Goal: Information Seeking & Learning: Compare options

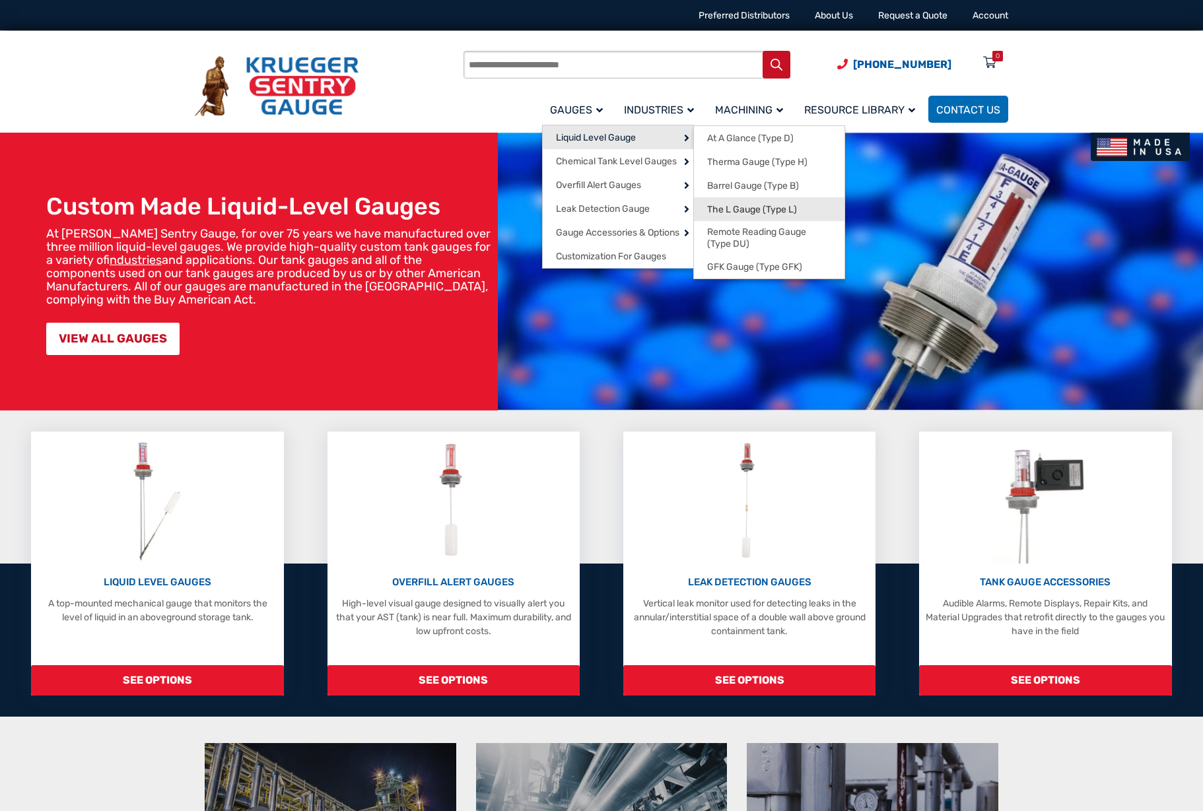
click at [782, 211] on span "The L Gauge (Type L)" at bounding box center [752, 210] width 90 height 12
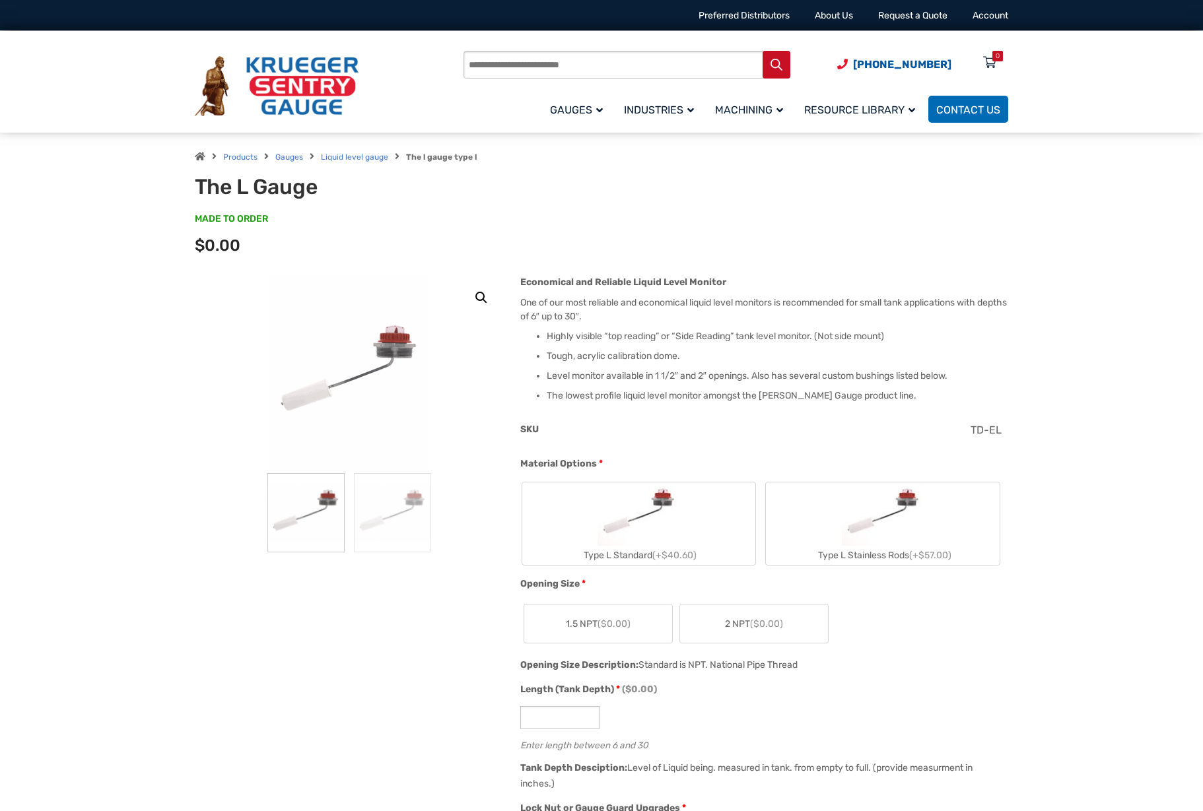
click at [863, 523] on img "Type L Stainless Rods" at bounding box center [883, 513] width 83 height 63
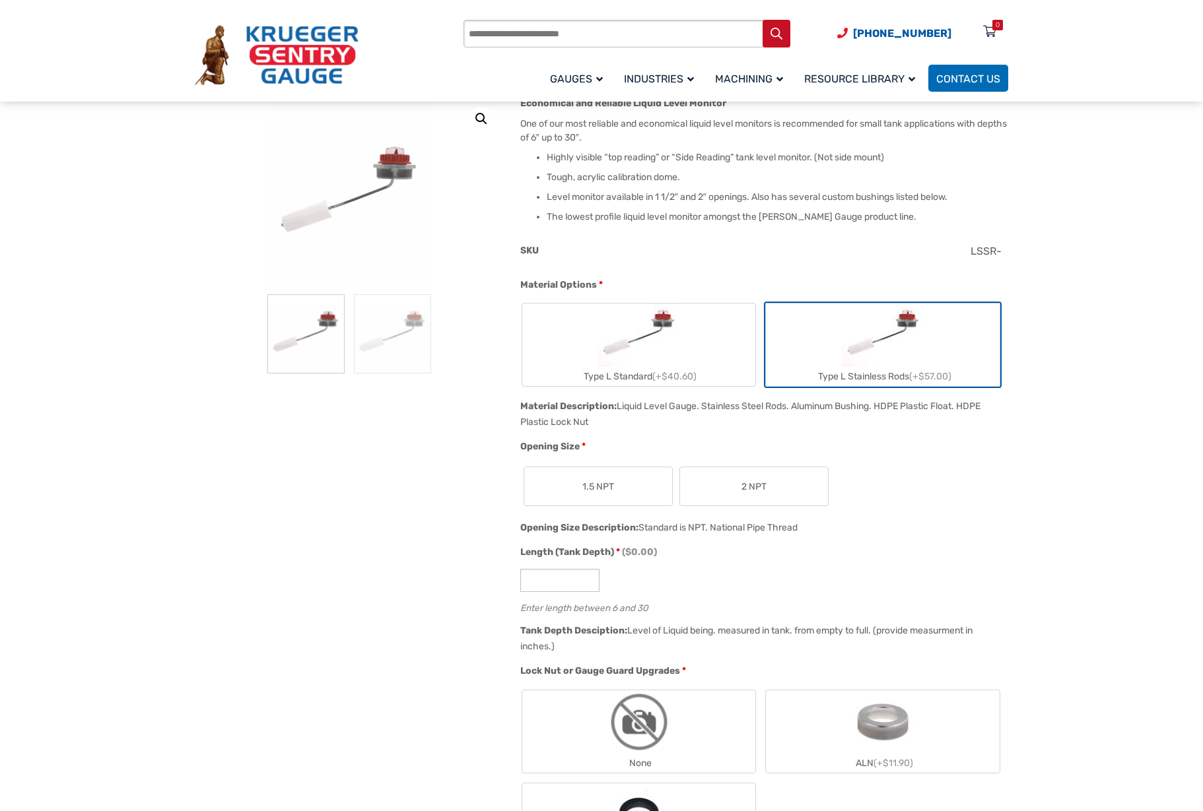
scroll to position [66, 0]
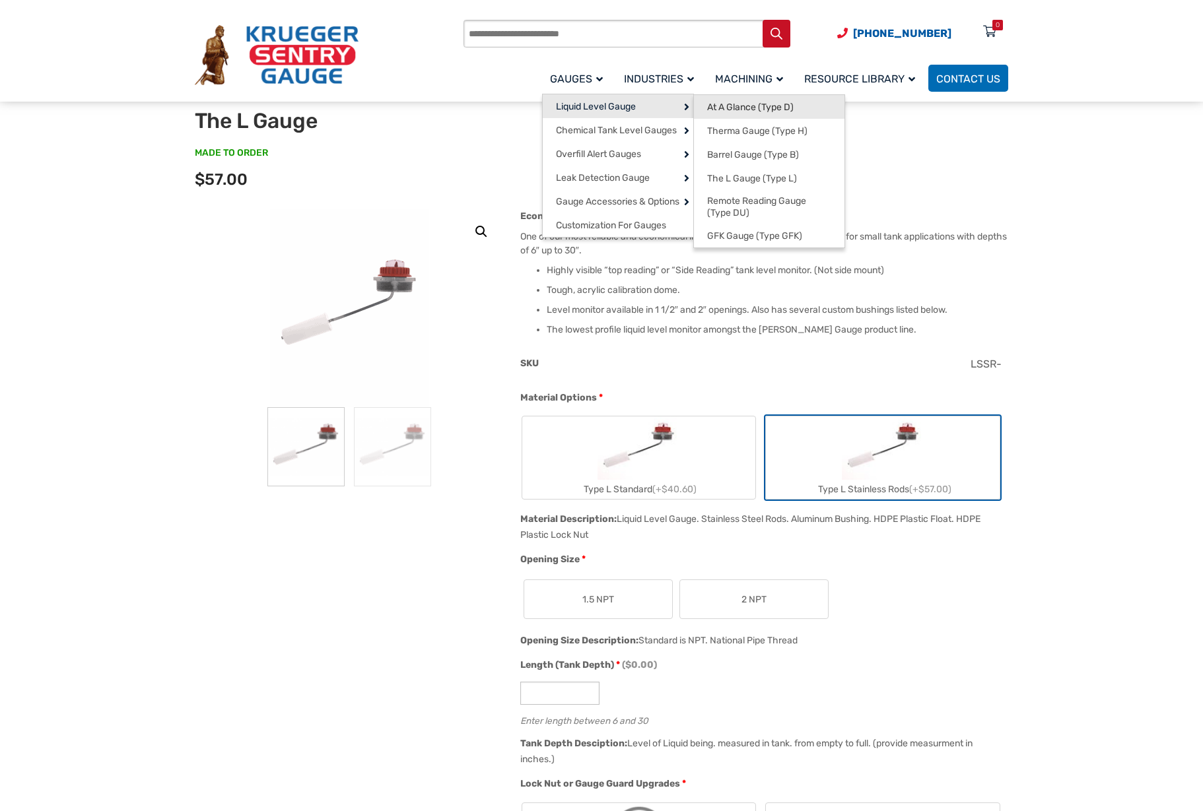
click at [741, 107] on span "At A Glance (Type D)" at bounding box center [750, 108] width 86 height 12
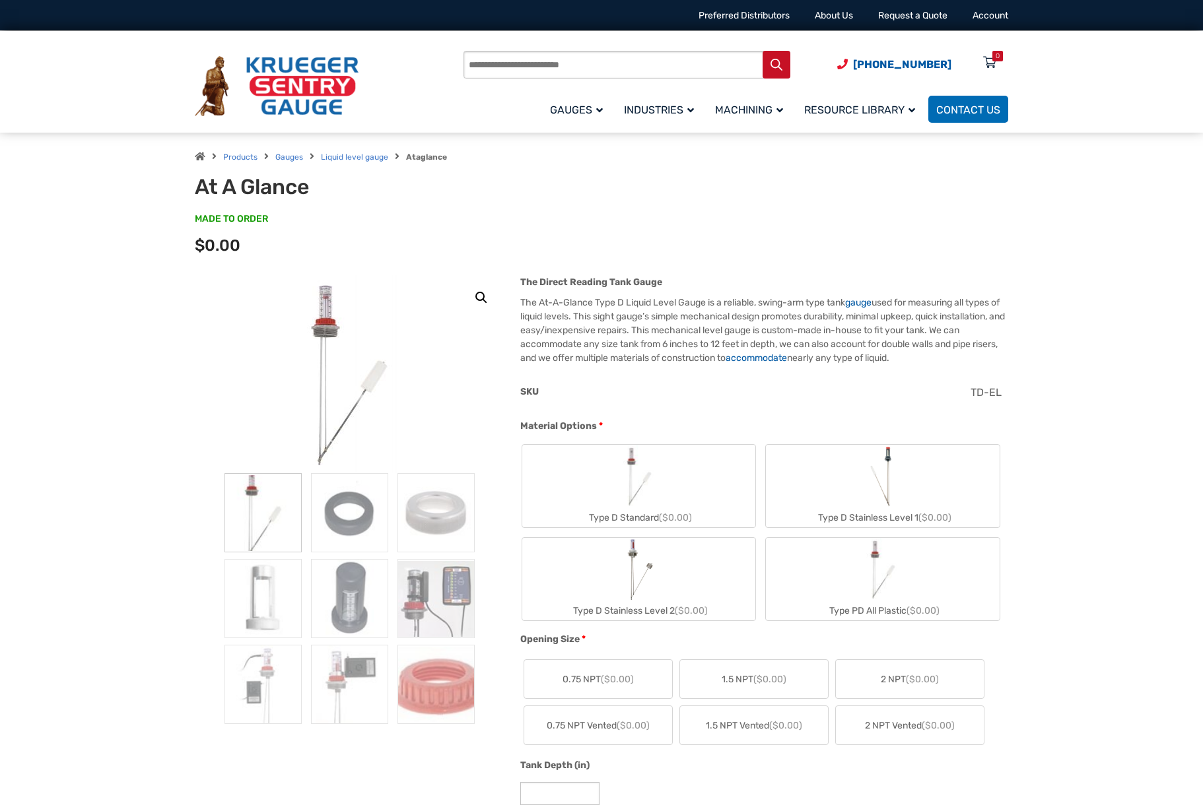
click at [725, 582] on label "Type D Stainless Level 2 ($0.00)" at bounding box center [639, 579] width 234 height 83
type input "**"
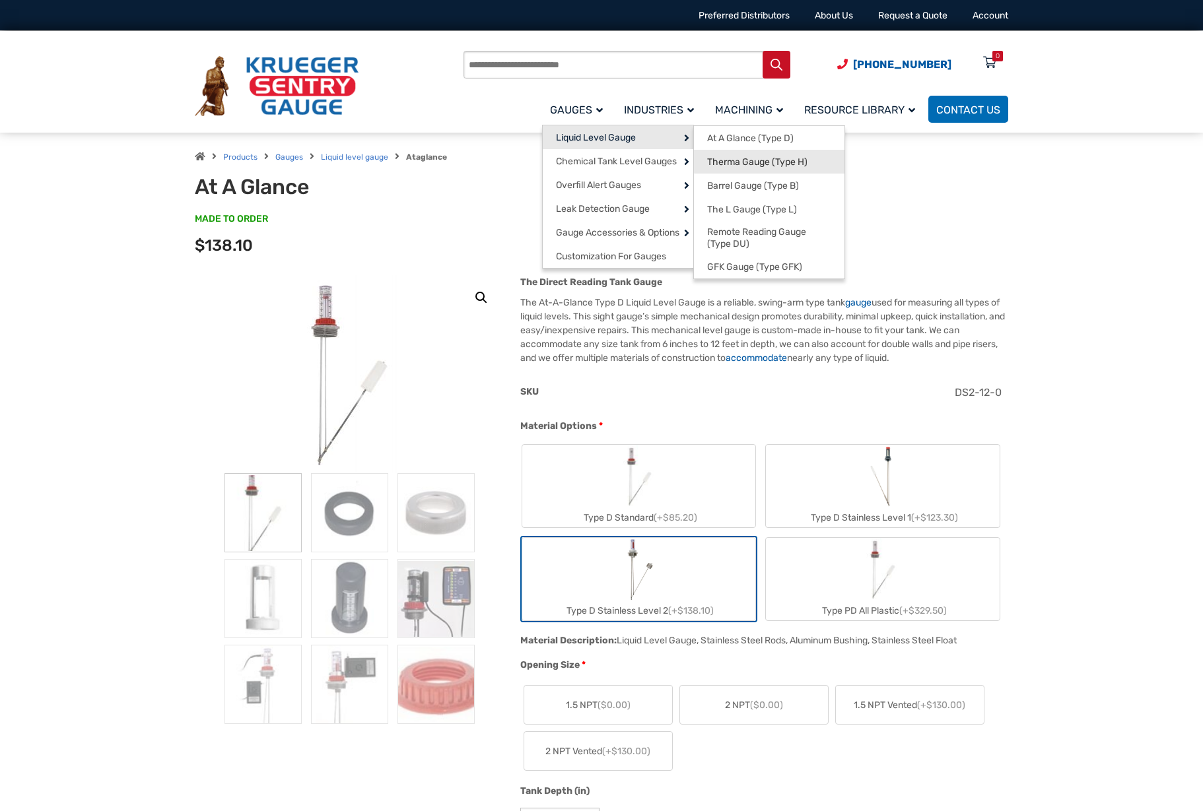
click at [758, 163] on span "Therma Gauge (Type H)" at bounding box center [757, 162] width 100 height 12
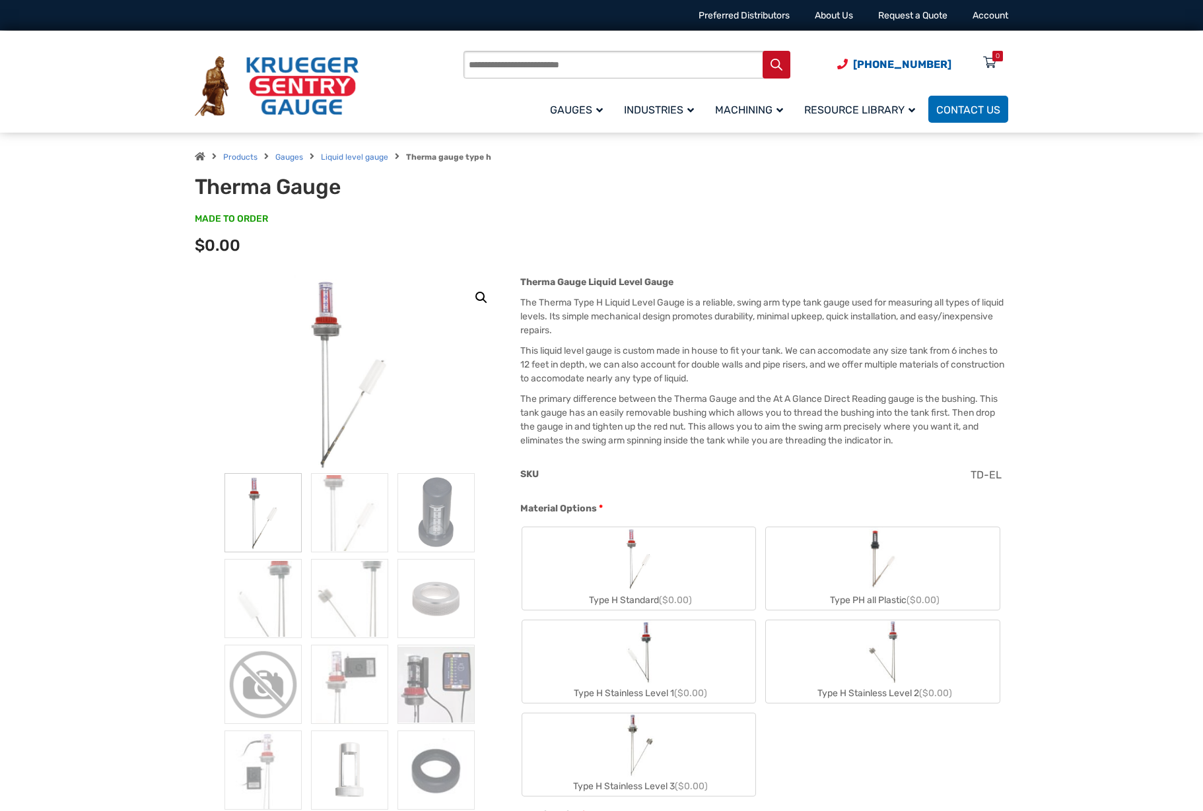
click at [695, 747] on label "Type H Stainless Level 3 ($0.00)" at bounding box center [639, 755] width 234 height 83
type input "**"
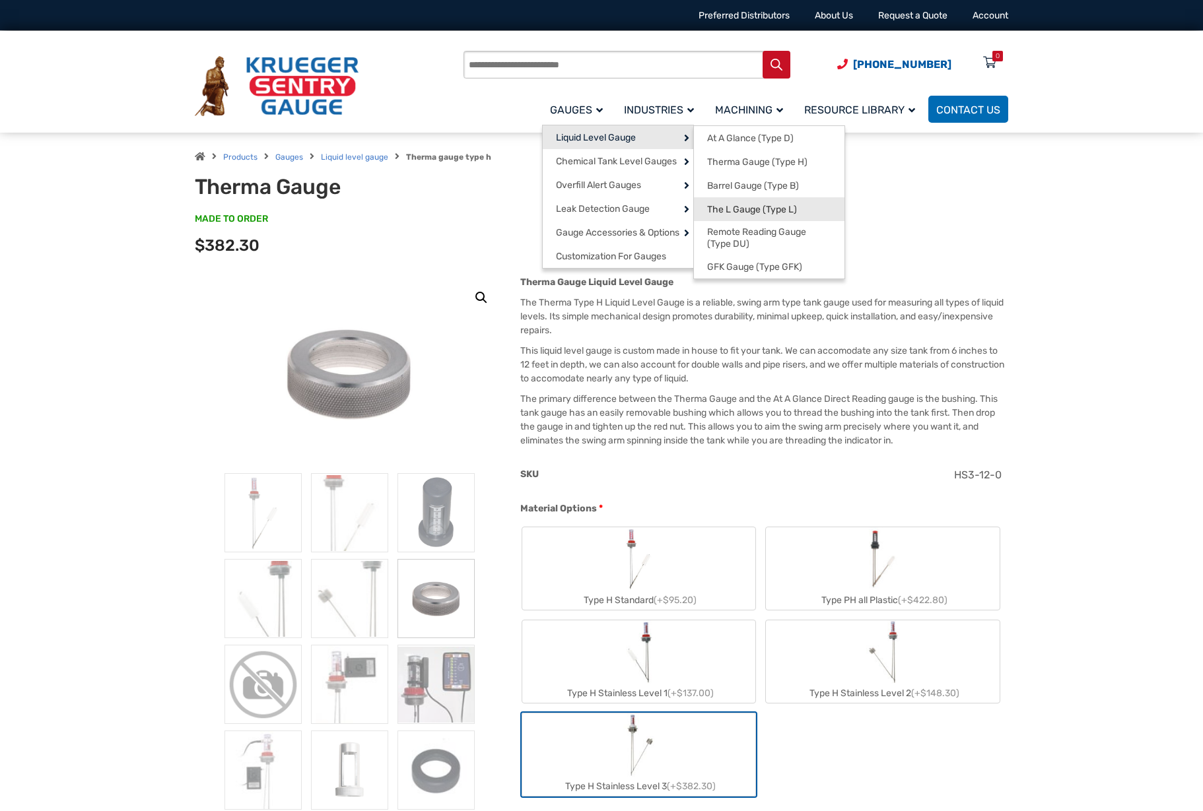
click at [748, 208] on span "The L Gauge (Type L)" at bounding box center [752, 210] width 90 height 12
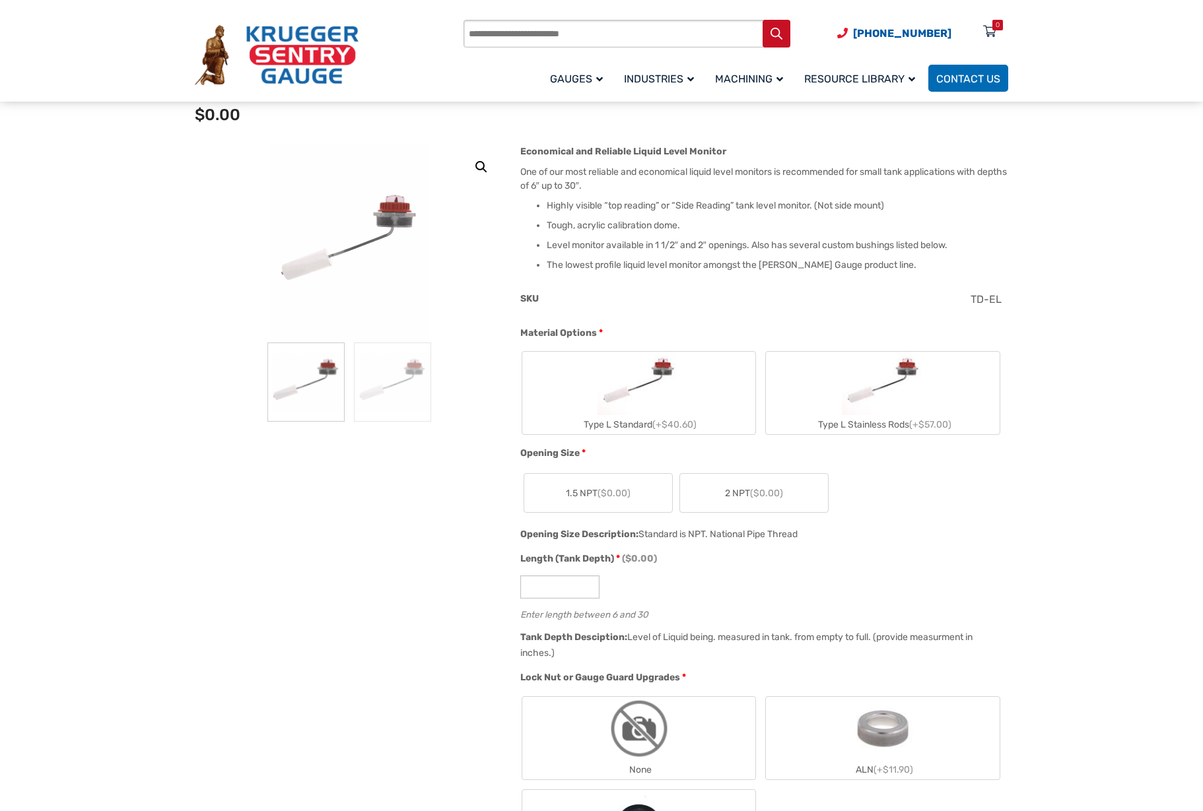
scroll to position [198, 0]
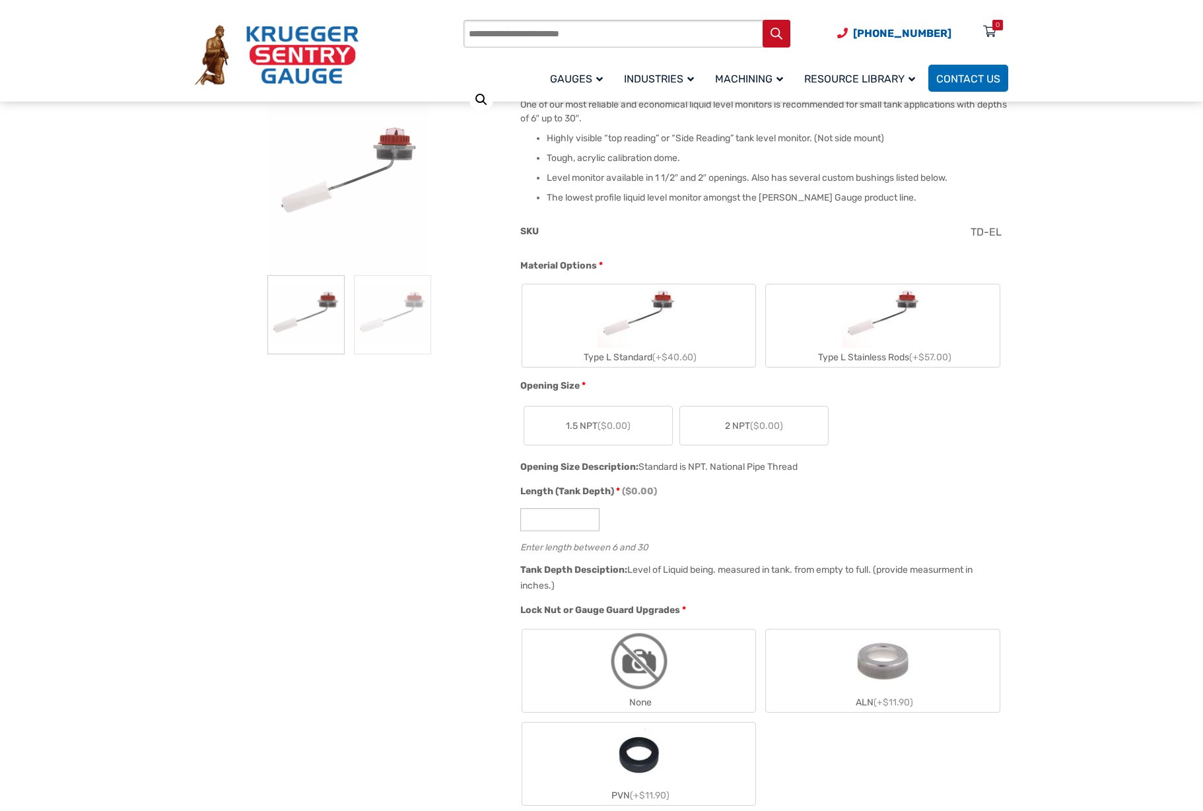
click at [876, 347] on img "Type L Stainless Rods" at bounding box center [883, 315] width 83 height 63
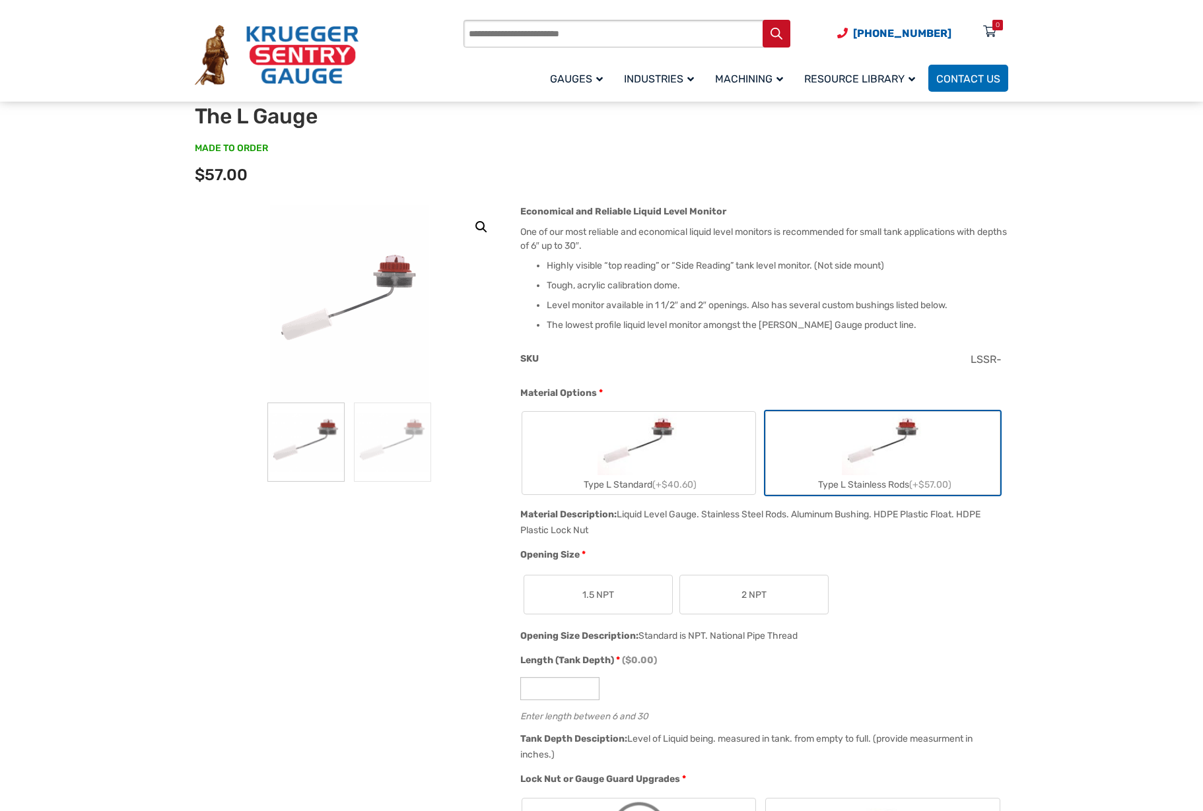
scroll to position [66, 0]
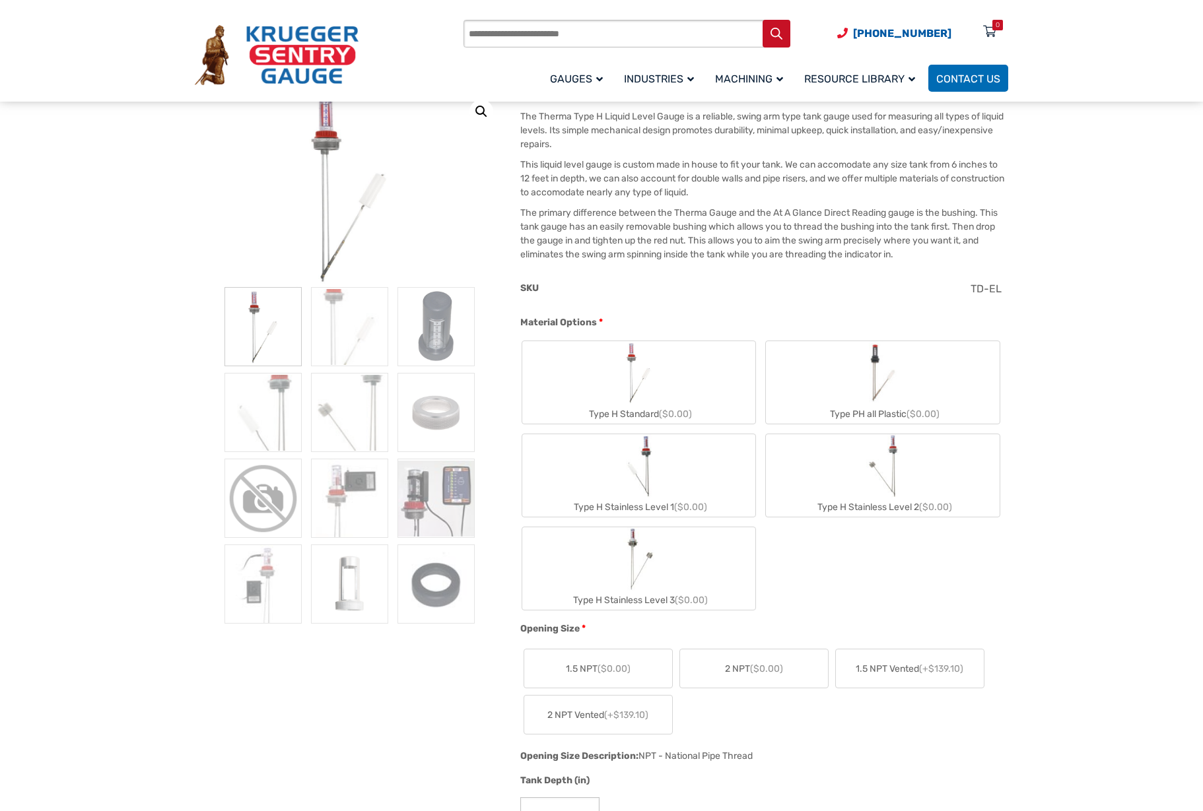
scroll to position [264, 0]
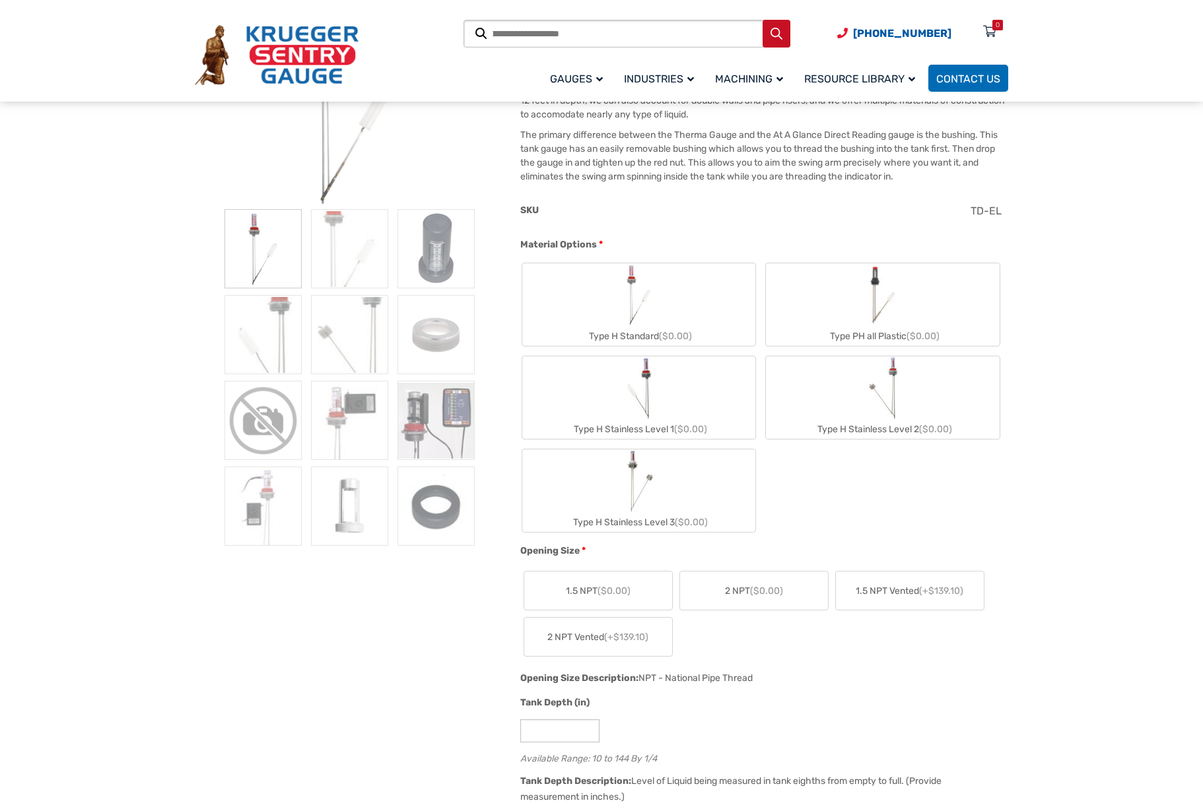
click at [667, 484] on label "Type H Stainless Level 3 ($0.00)" at bounding box center [639, 490] width 234 height 83
click at [647, 495] on img "Type H Stainless Level 3" at bounding box center [638, 480] width 30 height 63
click at [646, 503] on img "Type H Stainless Level 3" at bounding box center [638, 480] width 30 height 63
click at [658, 513] on div "Type H Stainless Level 3 ($0.00)" at bounding box center [639, 522] width 234 height 19
type input "**"
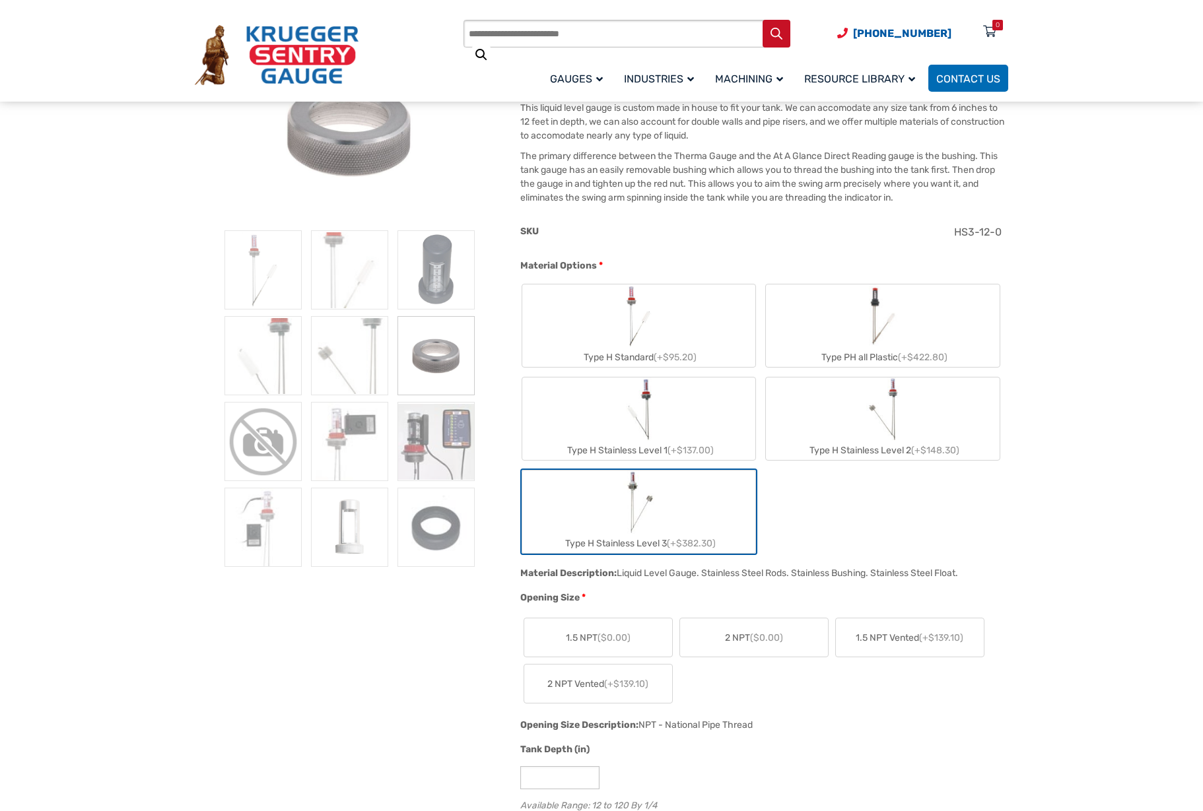
scroll to position [264, 0]
